Goal: Task Accomplishment & Management: Use online tool/utility

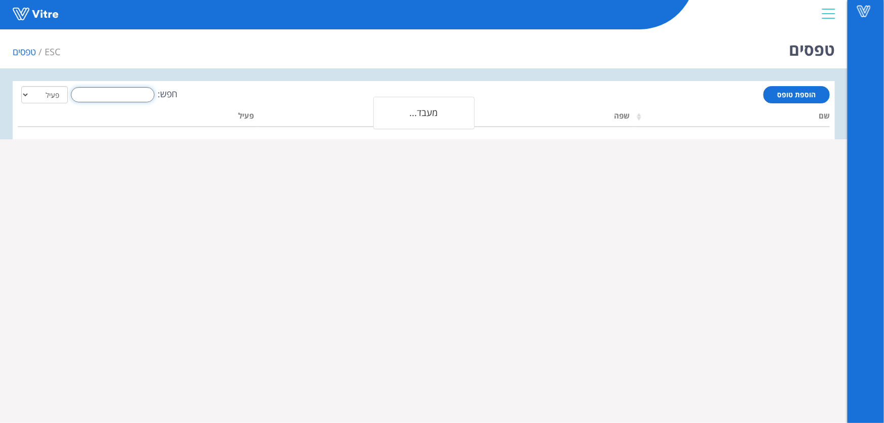
click at [130, 99] on input "חפש:" at bounding box center [113, 94] width 84 height 15
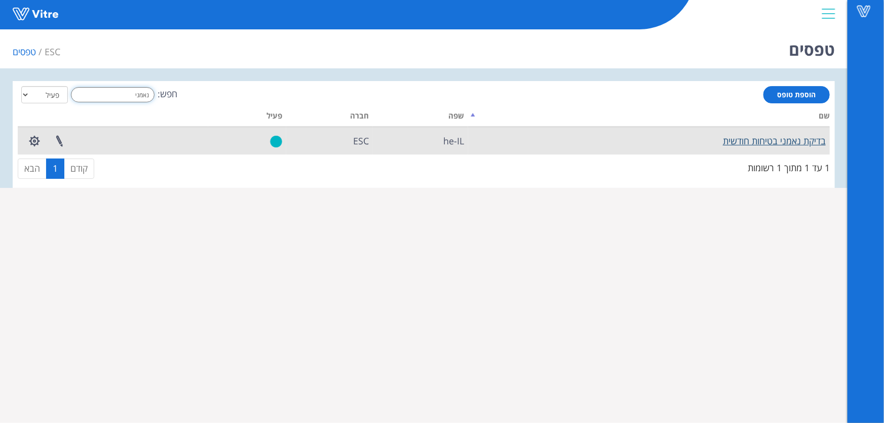
type input "נאמני"
click at [750, 136] on link "בדיקת נאמני בטיחות חודשית" at bounding box center [774, 141] width 103 height 12
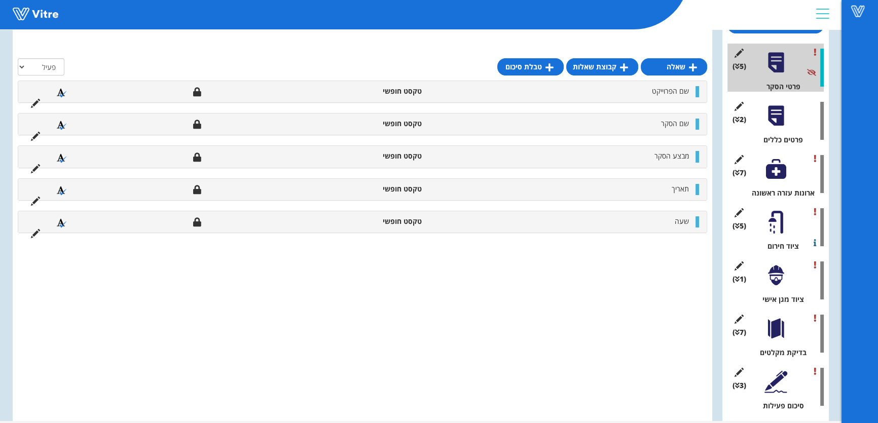
scroll to position [147, 0]
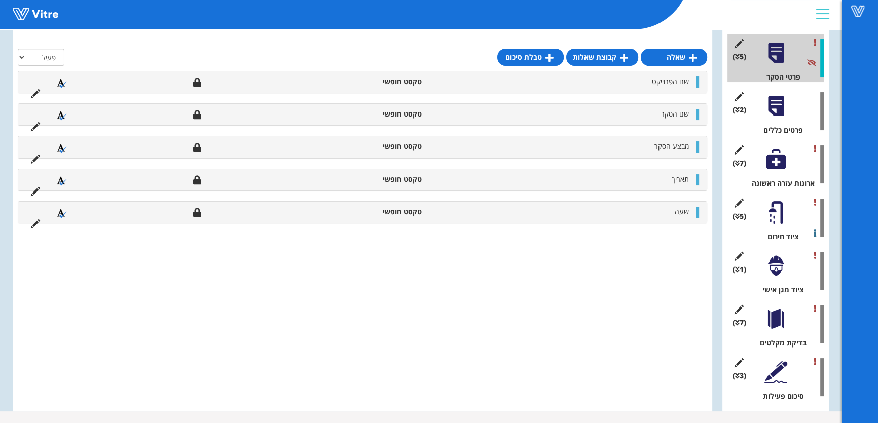
click at [782, 161] on div at bounding box center [775, 159] width 23 height 23
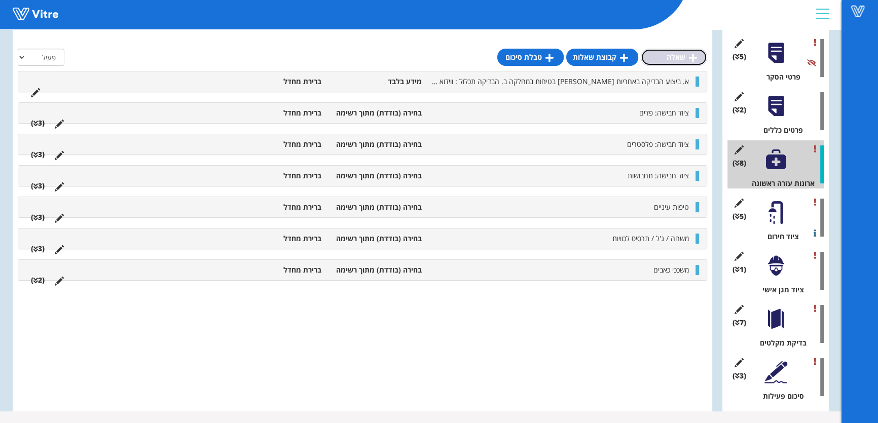
click at [659, 57] on link "שאלה" at bounding box center [674, 57] width 66 height 17
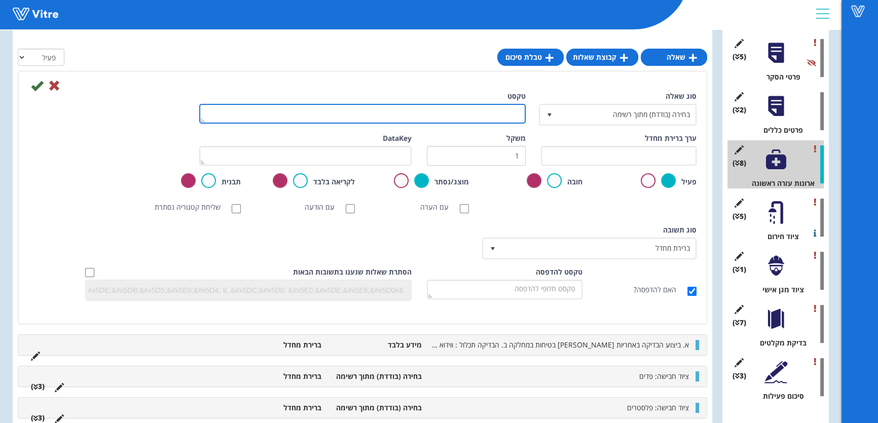
click at [495, 104] on textarea "טקסט" at bounding box center [362, 114] width 326 height 20
type textarea "דיפוטרין: עור ועיניים"
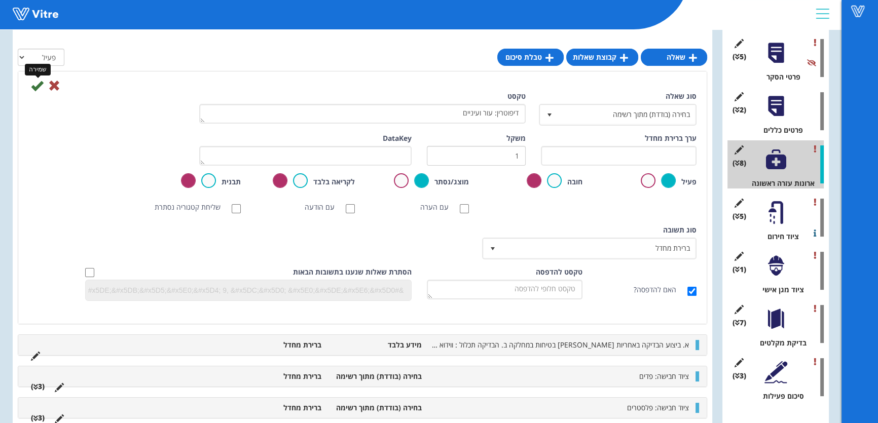
click at [41, 89] on icon at bounding box center [37, 86] width 12 height 12
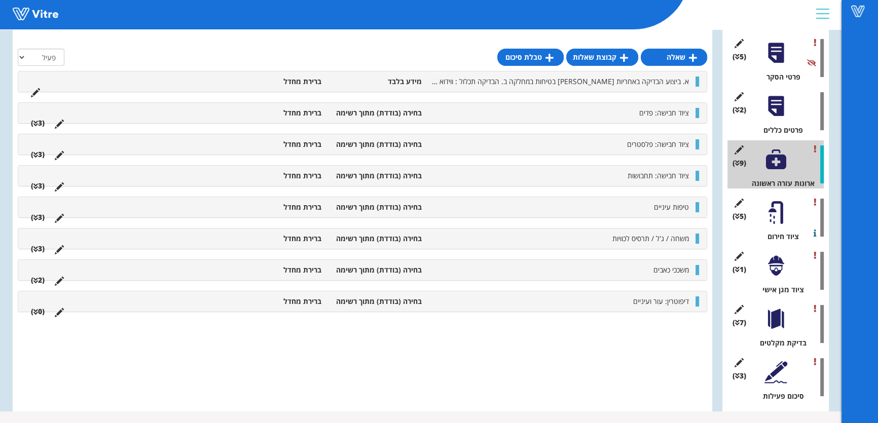
click at [628, 304] on li "דיפוטרין: עור ועיניים" at bounding box center [560, 301] width 267 height 10
click at [655, 329] on link "תשובה" at bounding box center [660, 325] width 66 height 17
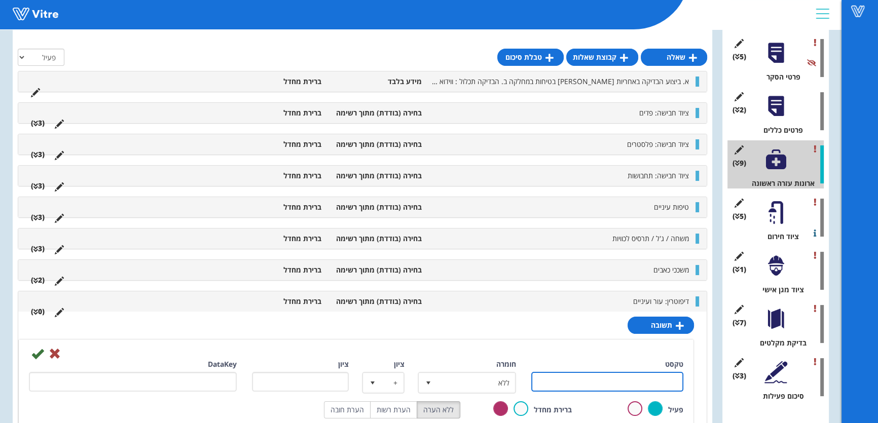
click at [625, 378] on input "טקסט" at bounding box center [607, 382] width 152 height 20
type input "תקין"
click at [37, 357] on icon at bounding box center [37, 354] width 12 height 12
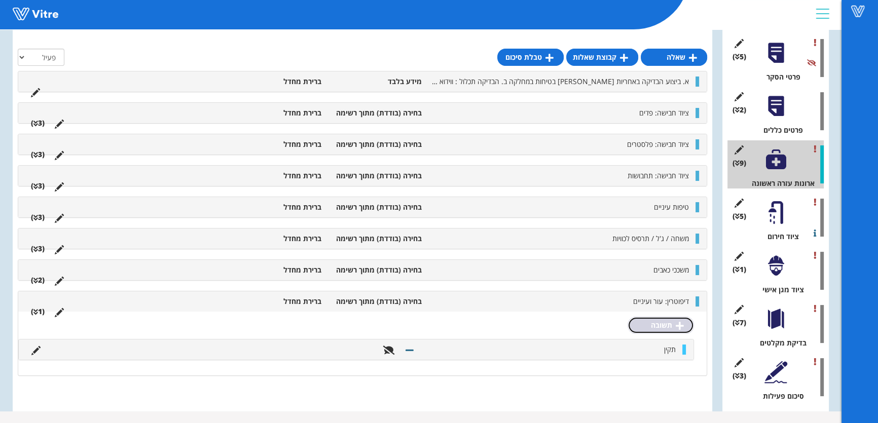
click at [664, 322] on link "תשובה" at bounding box center [660, 325] width 66 height 17
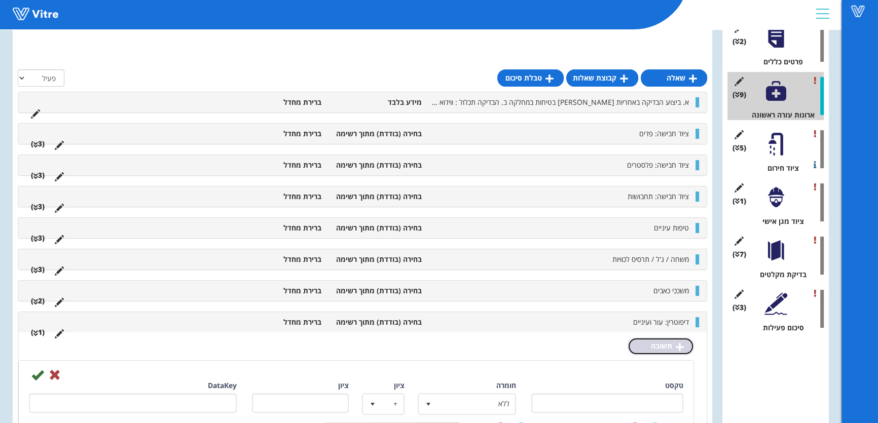
scroll to position [238, 0]
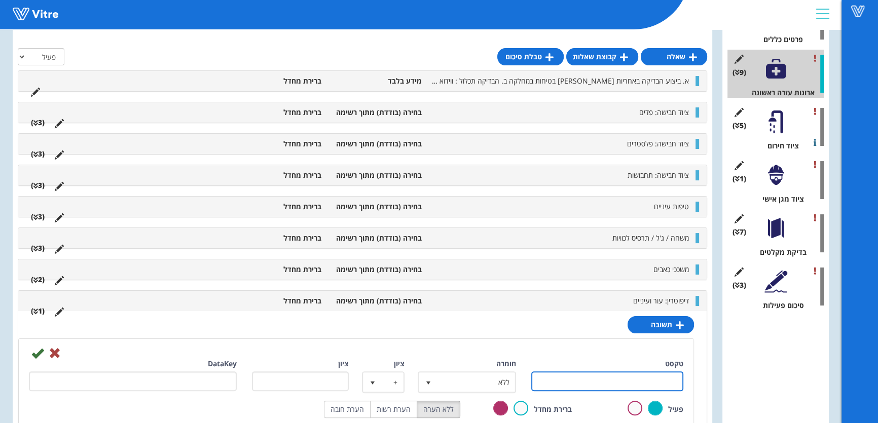
click at [654, 378] on input "טקסט" at bounding box center [607, 381] width 152 height 20
type input "לא תקין"
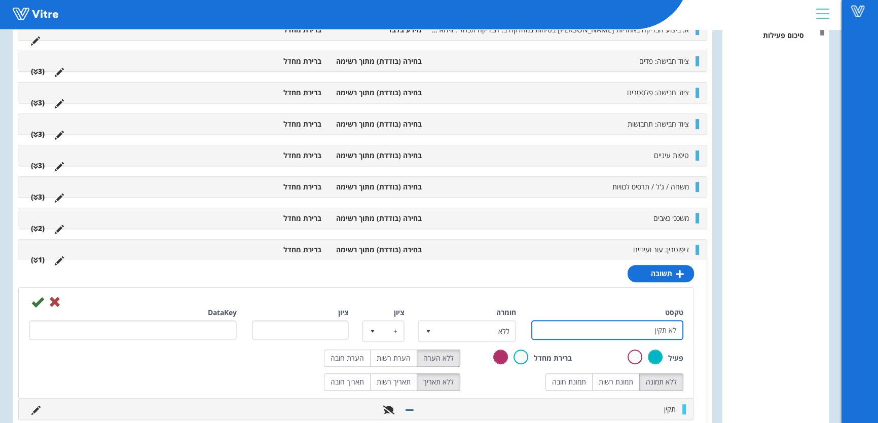
scroll to position [547, 0]
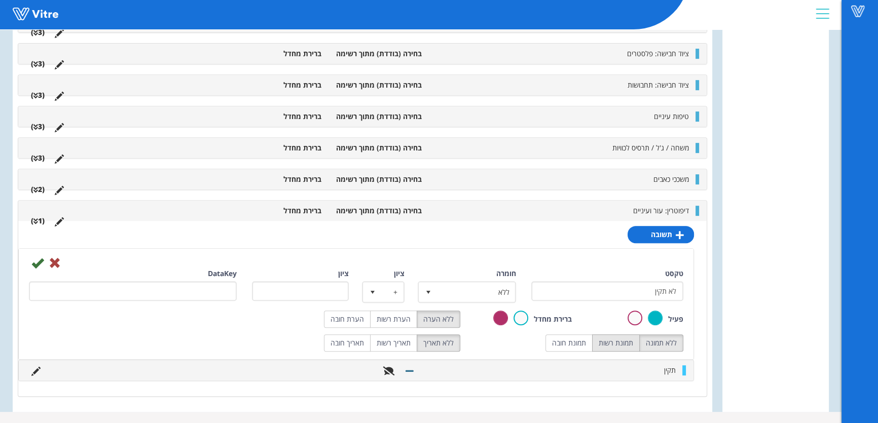
click at [606, 344] on label "תמונת רשות" at bounding box center [616, 342] width 48 height 17
radio input "true"
click at [353, 311] on label "הערת חובה" at bounding box center [347, 319] width 47 height 17
radio input "true"
click at [38, 262] on icon at bounding box center [37, 263] width 12 height 12
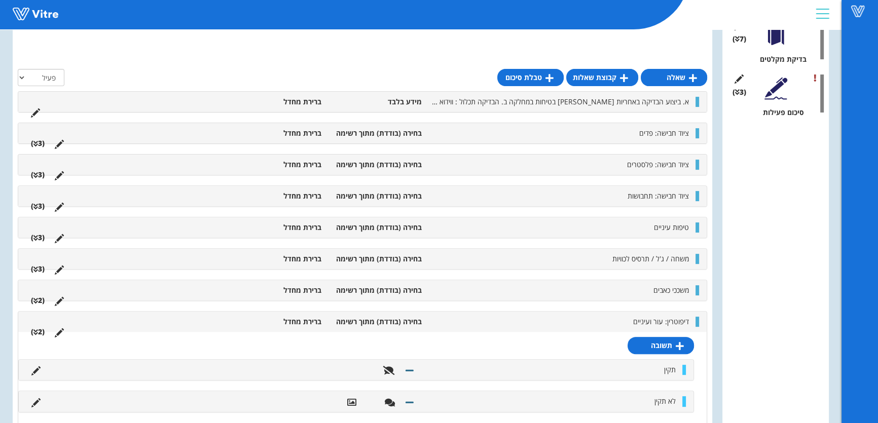
scroll to position [461, 0]
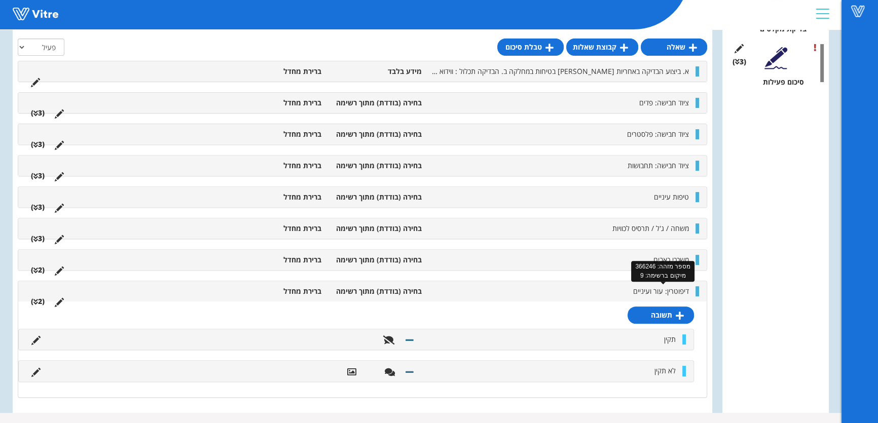
click at [666, 287] on span "דיפוטרין: עור ועיניים" at bounding box center [661, 291] width 56 height 10
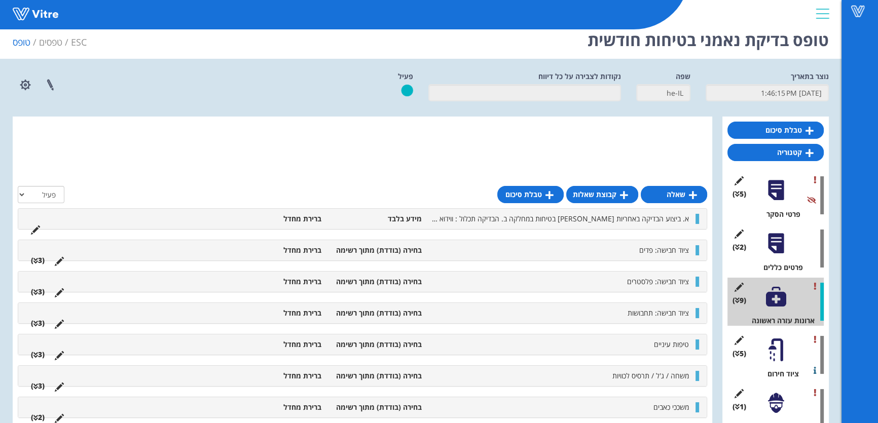
scroll to position [0, 0]
